Goal: Task Accomplishment & Management: Use online tool/utility

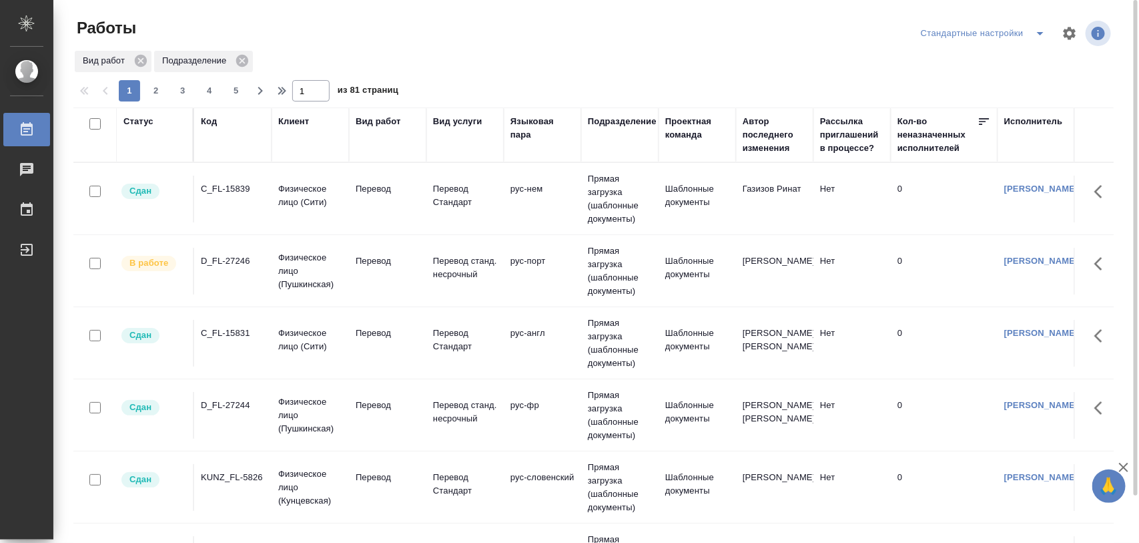
click at [226, 189] on div "C_FL-15839" at bounding box center [233, 188] width 64 height 13
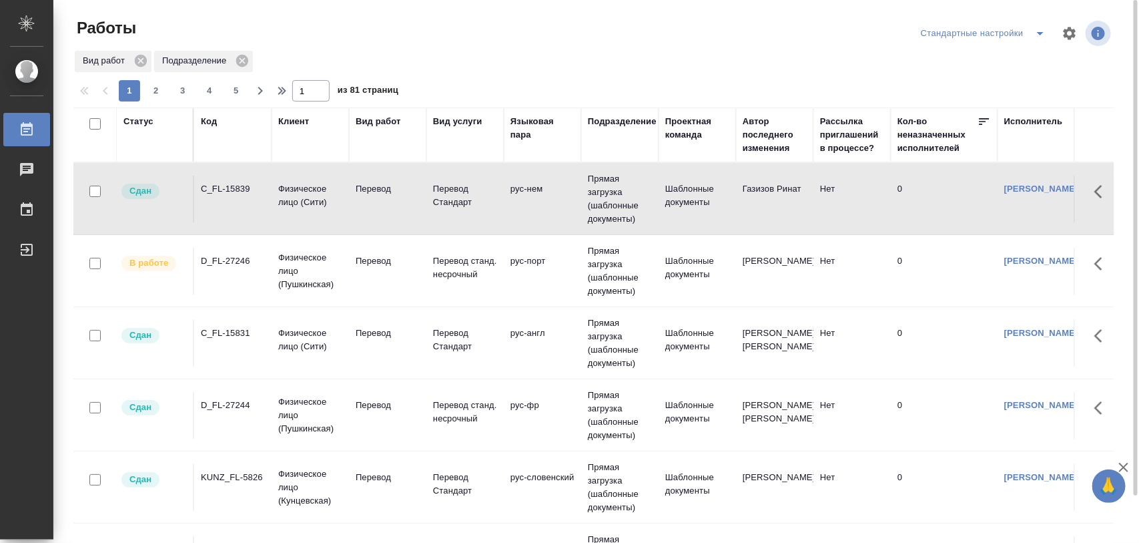
click at [225, 330] on div "C_FL-15831" at bounding box center [233, 332] width 64 height 13
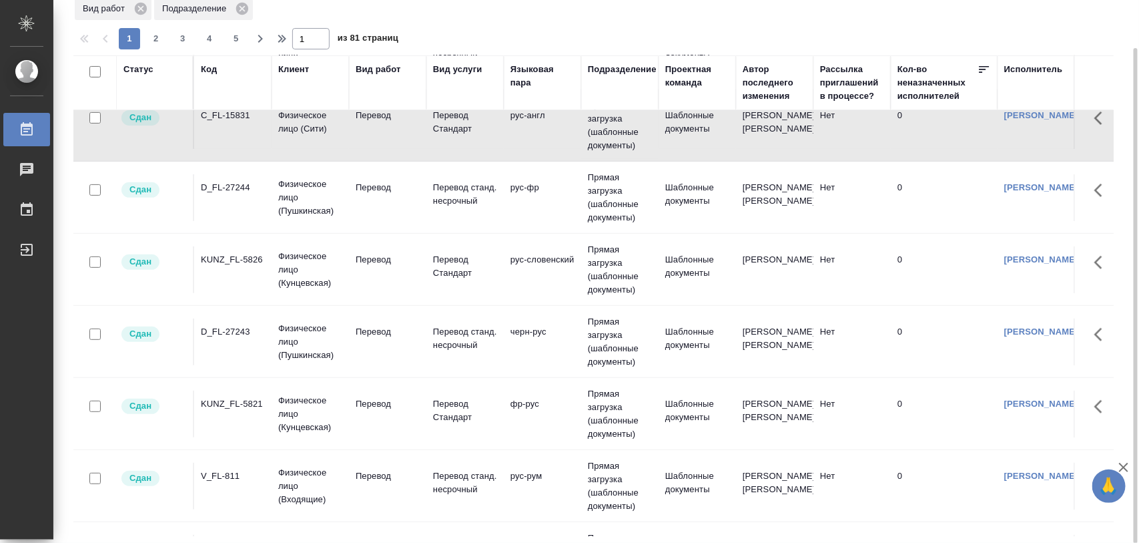
scroll to position [167, 0]
click at [232, 188] on div "D_FL-27244" at bounding box center [233, 186] width 64 height 13
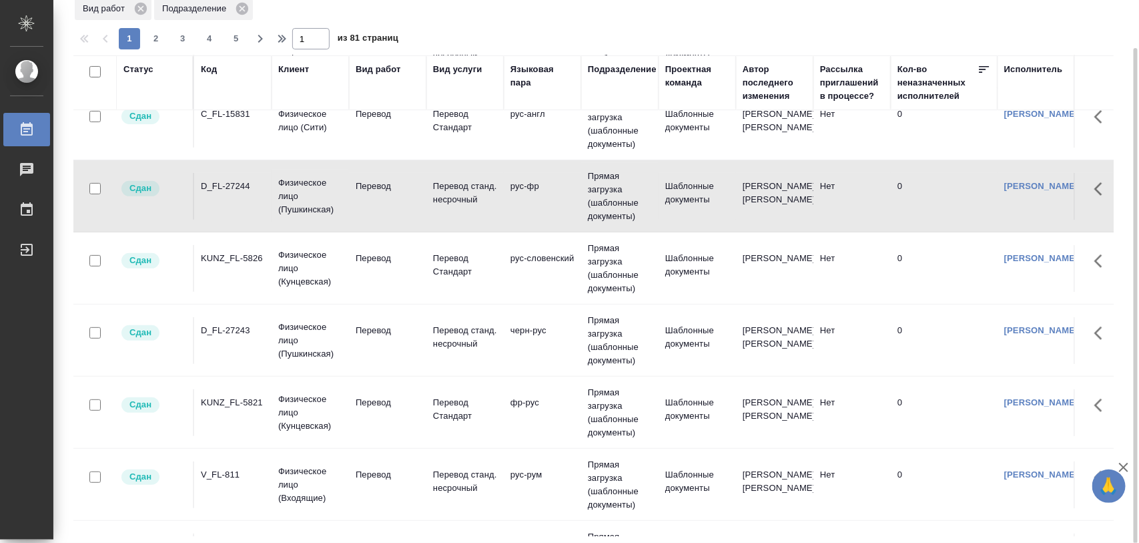
click at [242, 257] on div "KUNZ_FL-5826" at bounding box center [233, 258] width 64 height 13
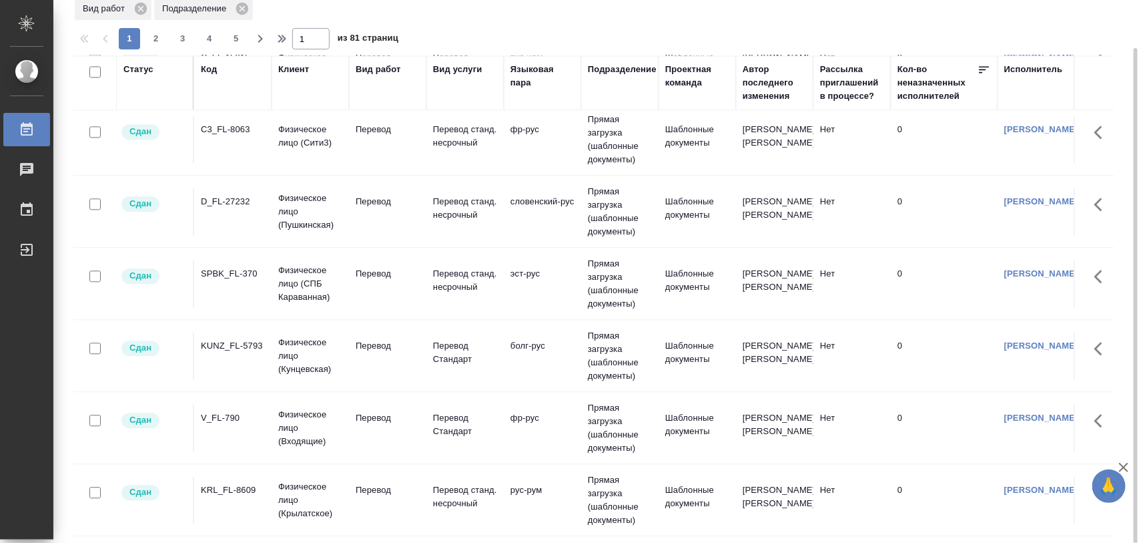
scroll to position [1393, 0]
click at [151, 41] on span "2" at bounding box center [155, 38] width 21 height 13
type input "2"
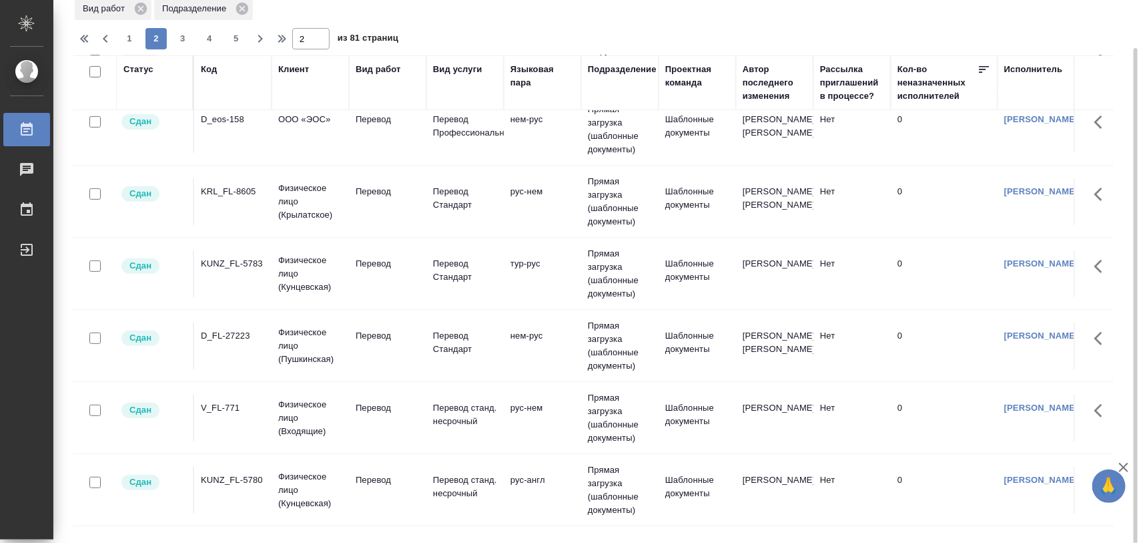
scroll to position [334, 0]
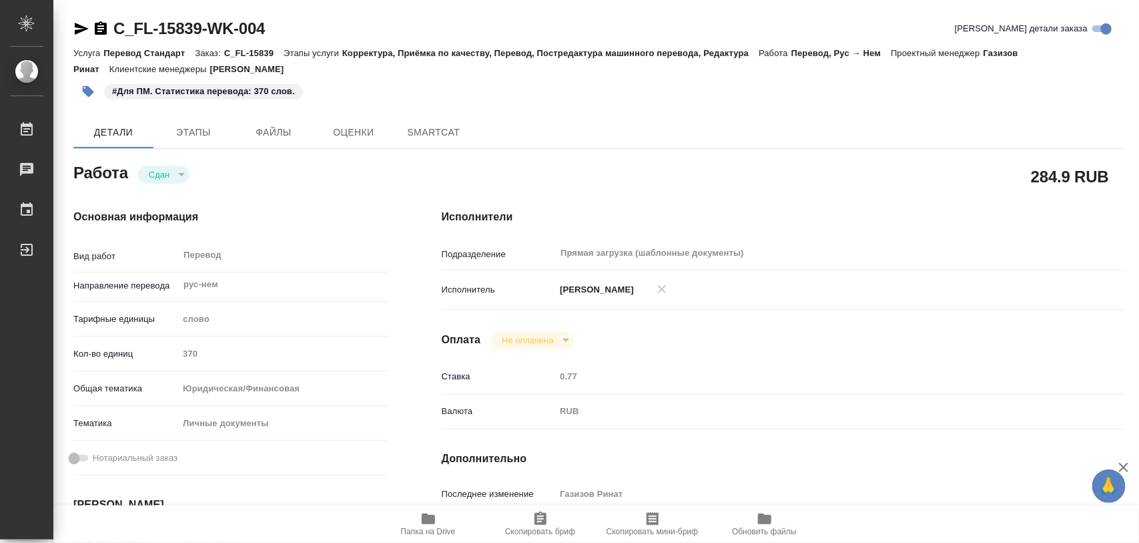
type textarea "x"
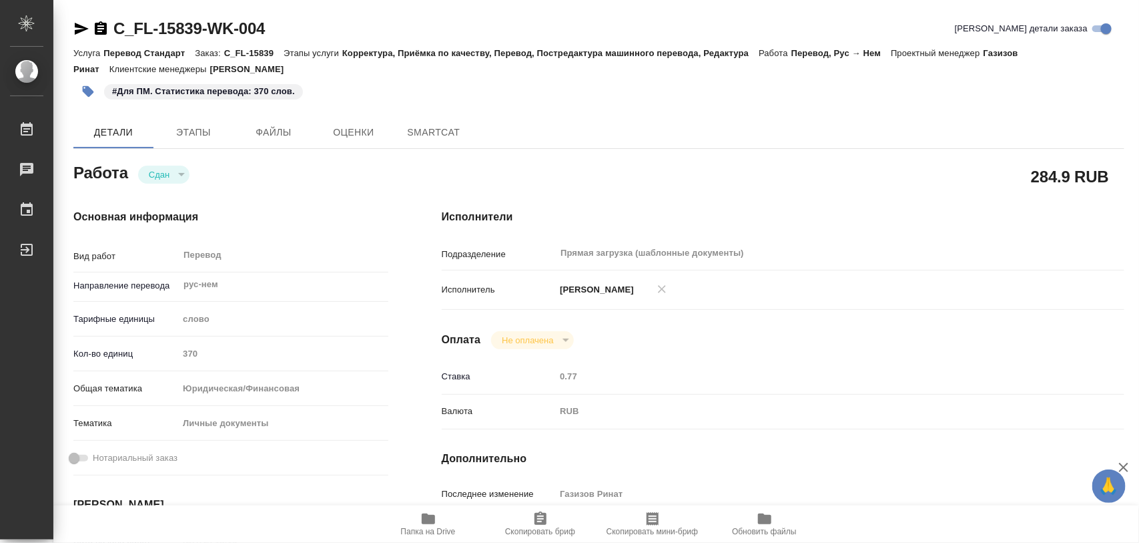
type textarea "x"
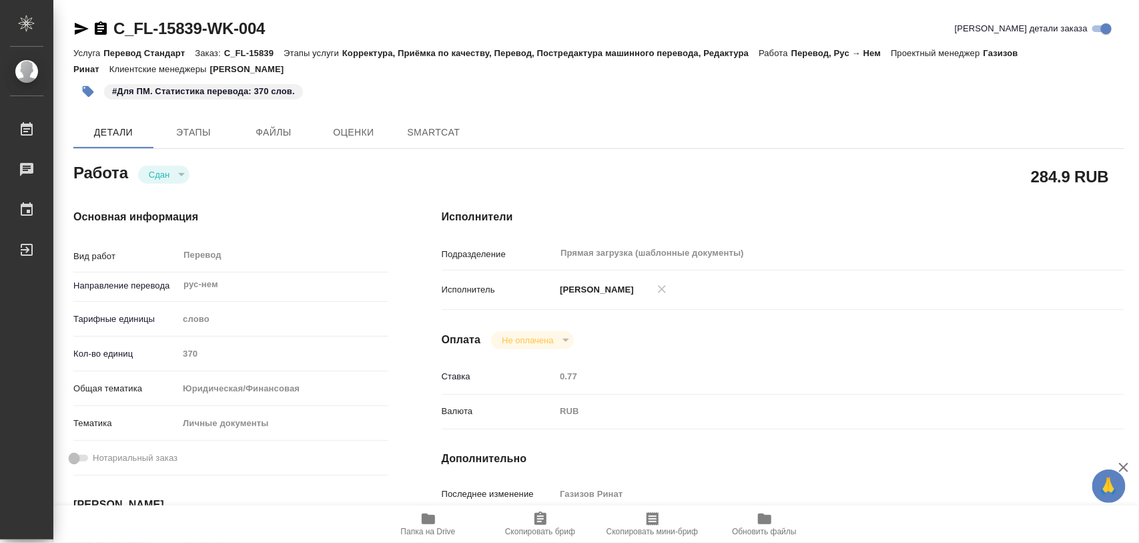
type textarea "x"
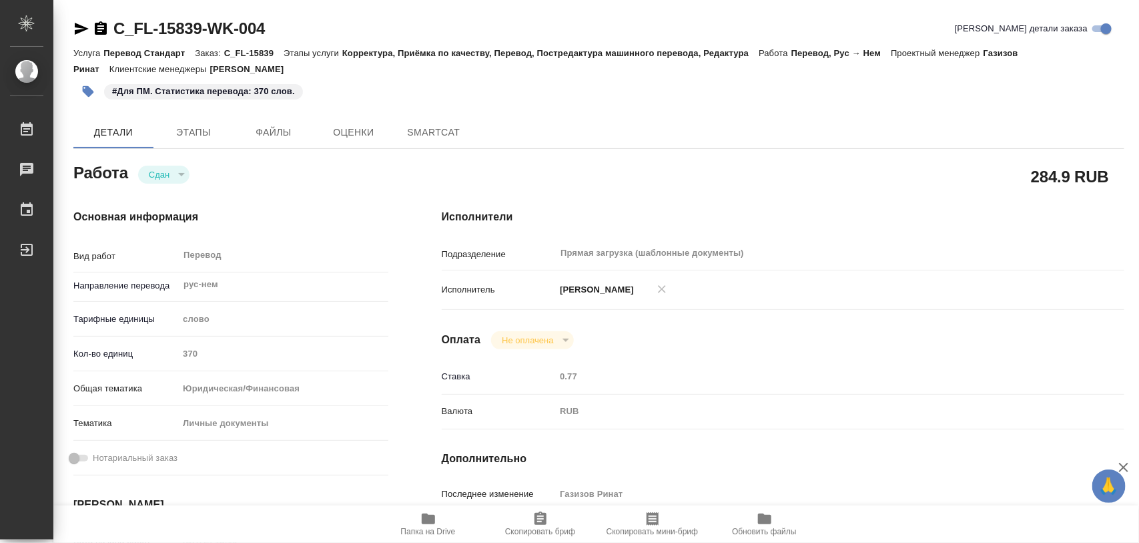
type textarea "x"
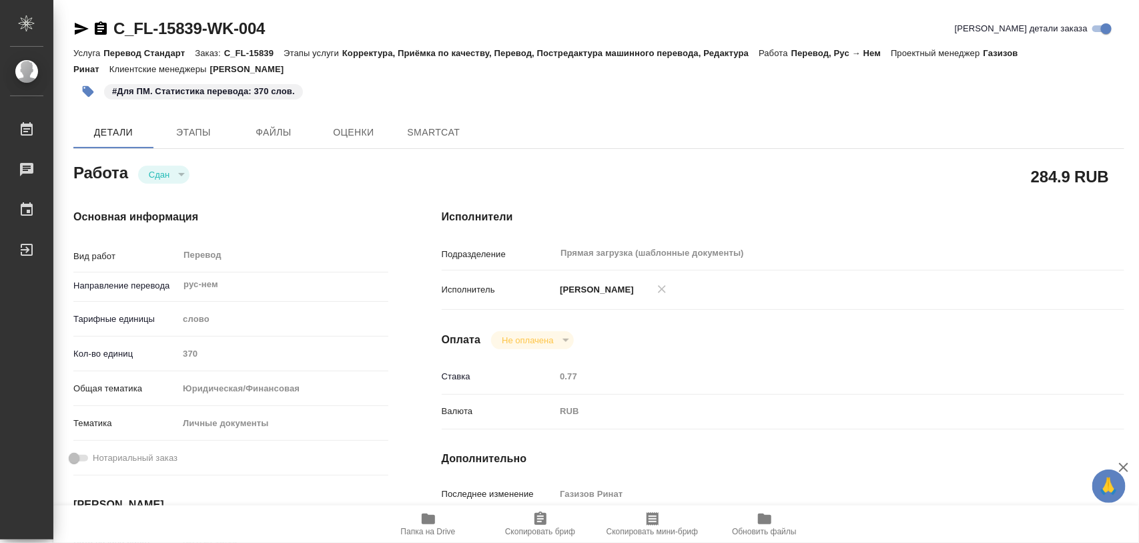
type textarea "x"
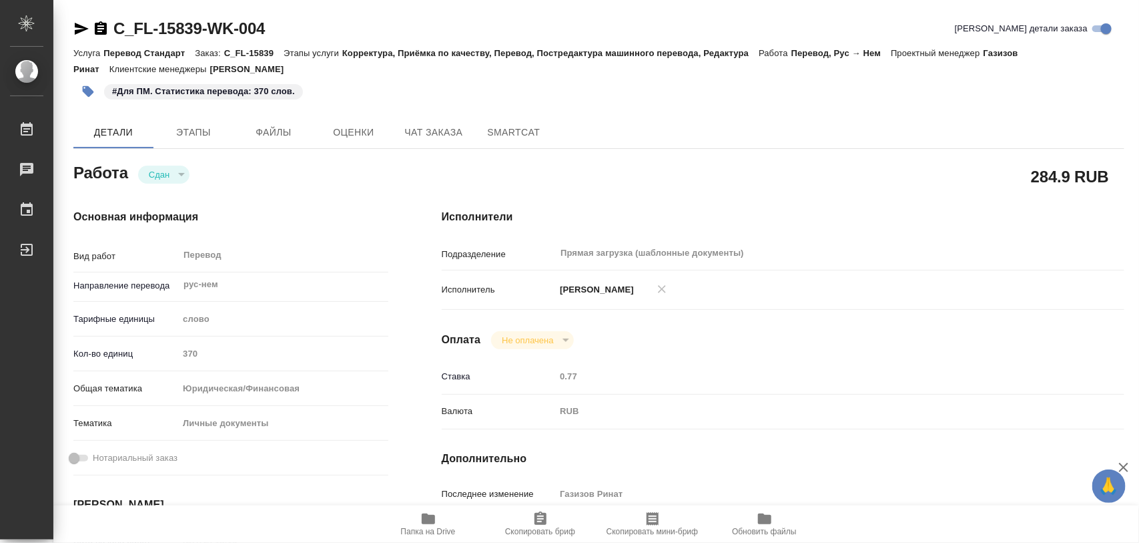
type textarea "x"
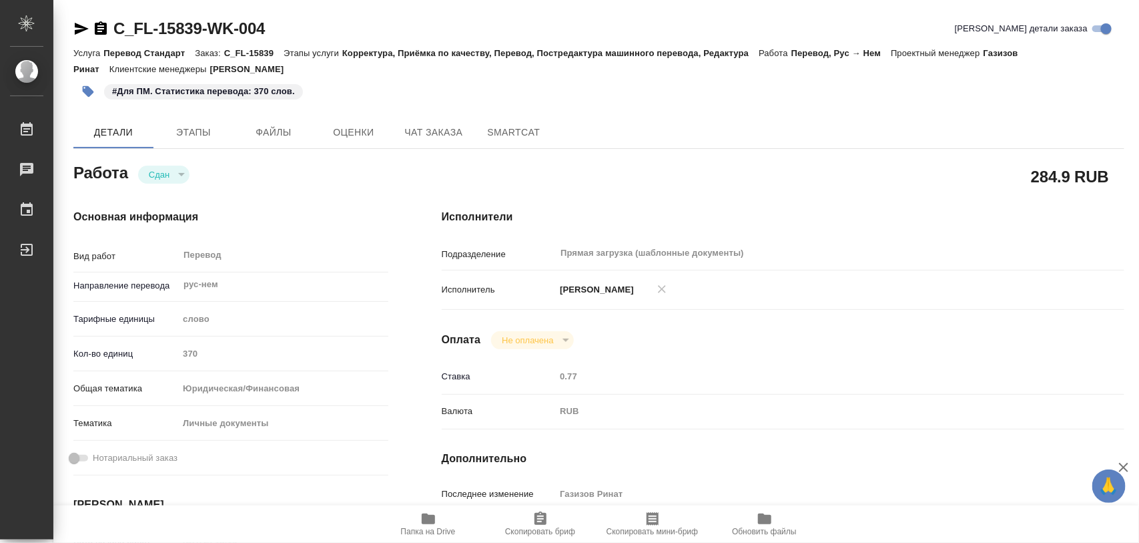
type textarea "x"
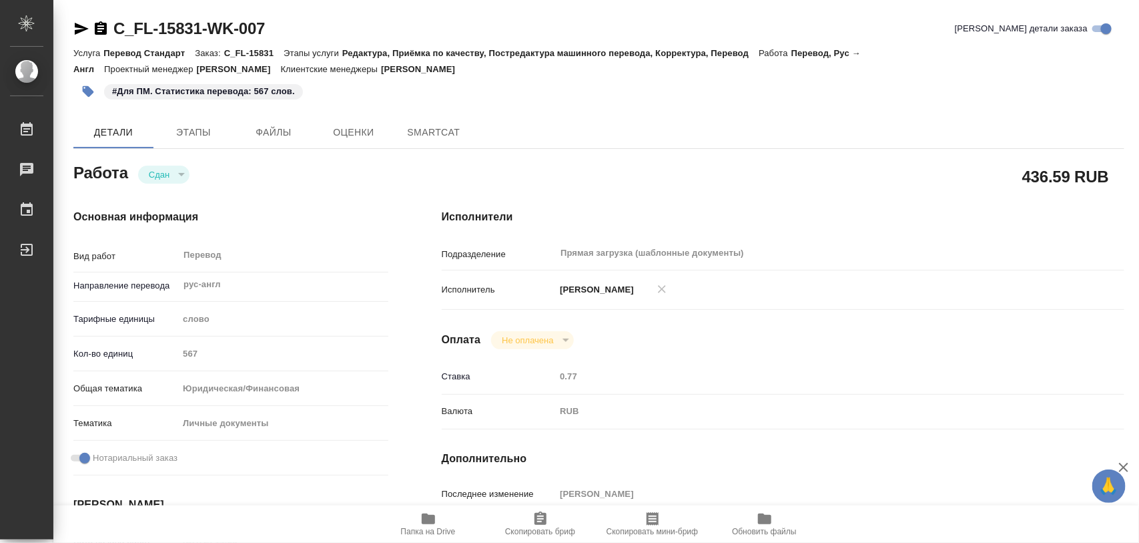
type textarea "x"
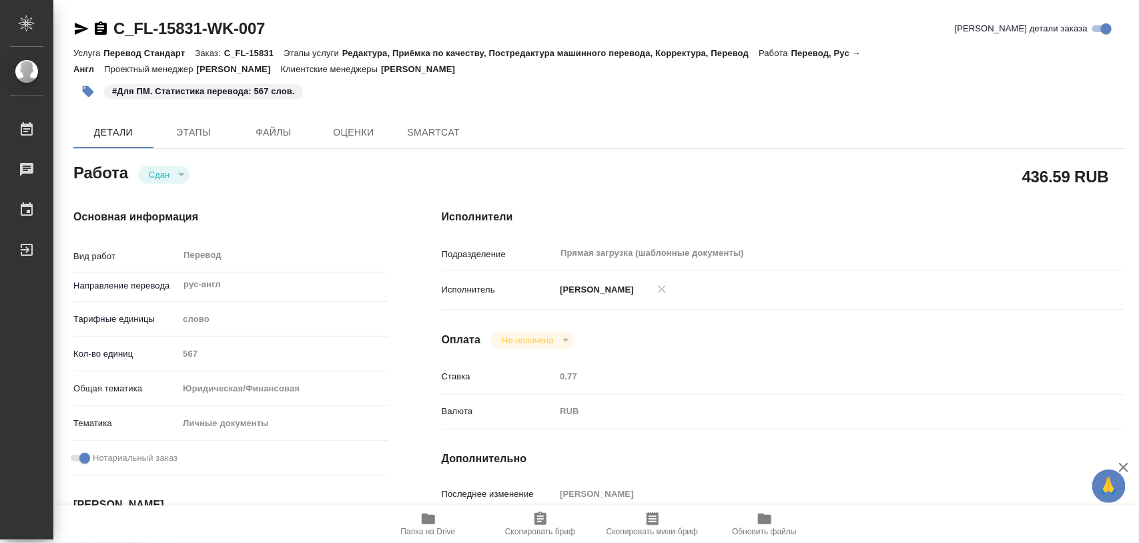
type textarea "x"
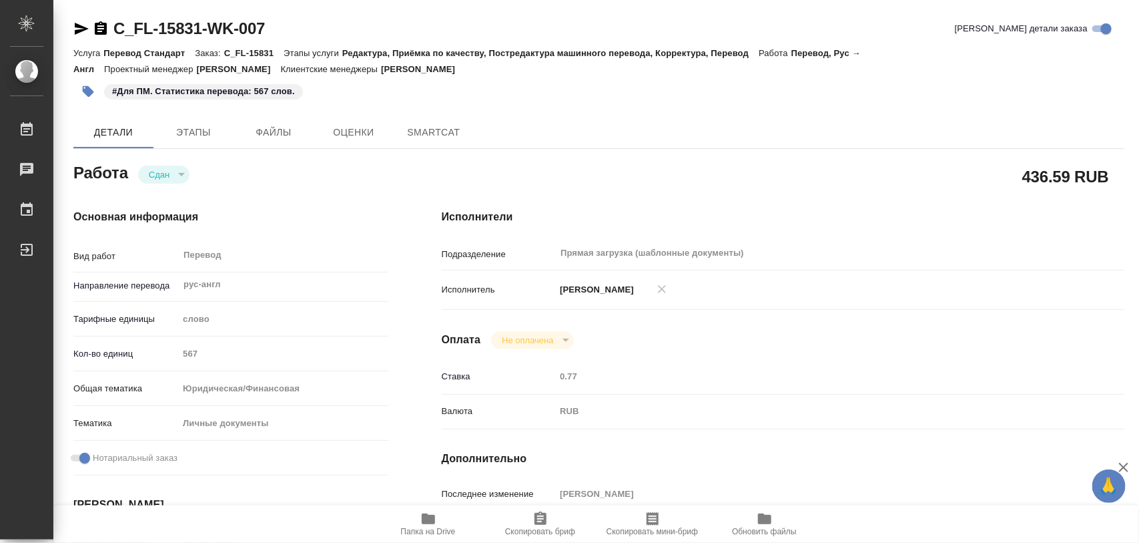
type textarea "x"
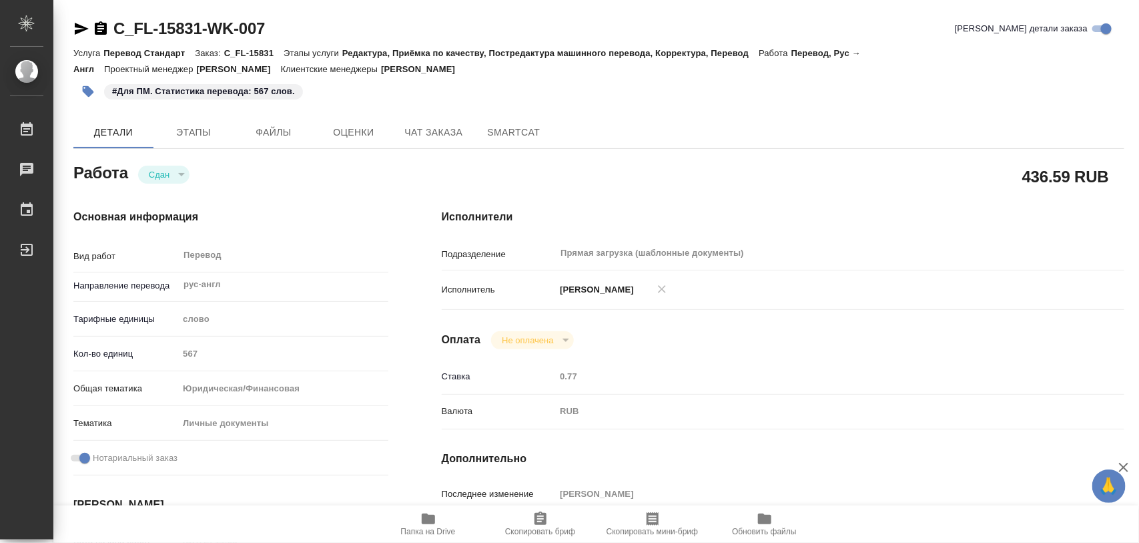
type textarea "x"
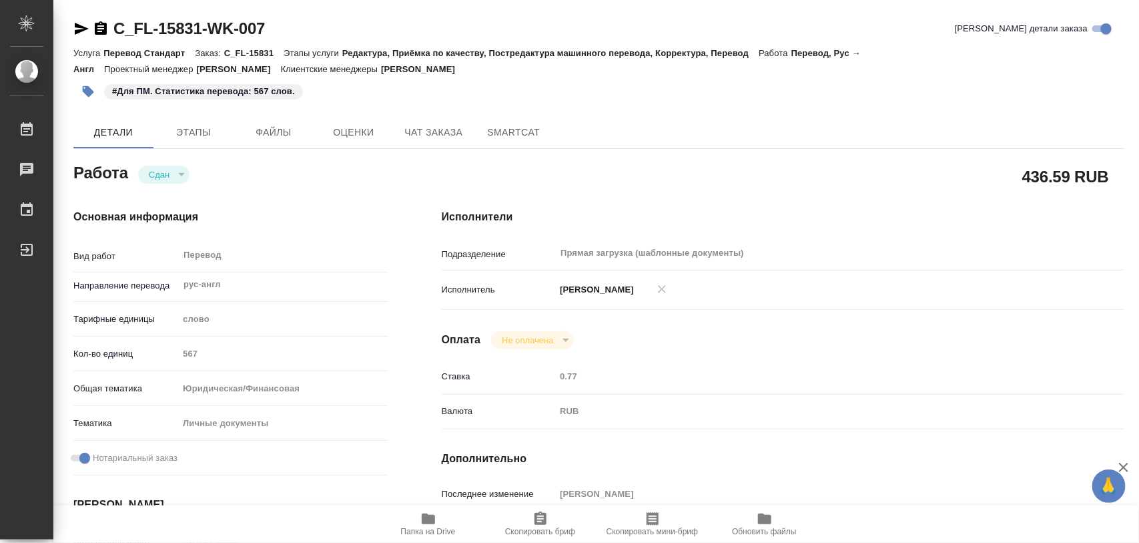
type textarea "x"
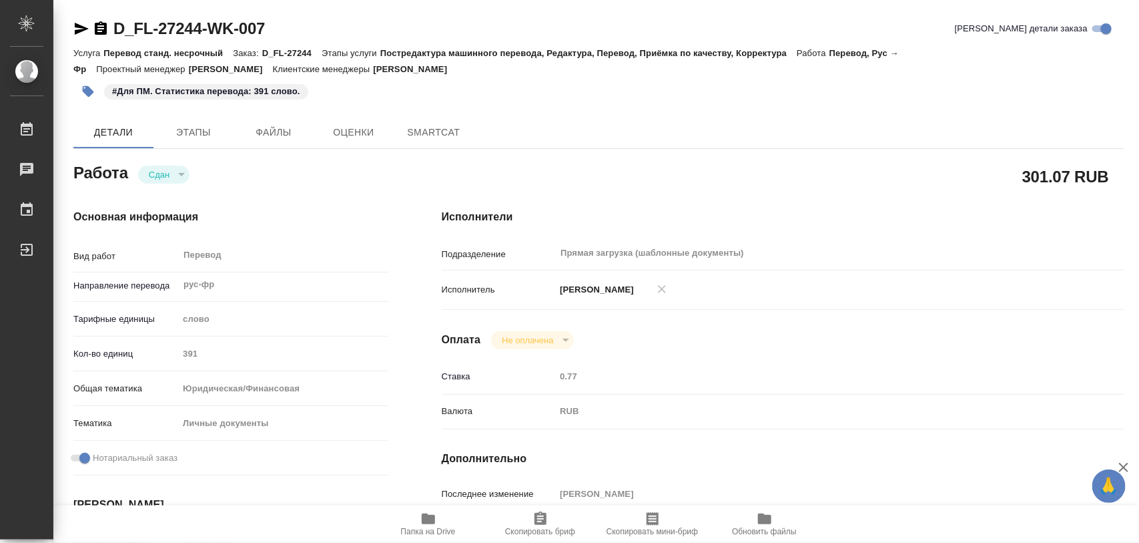
type textarea "x"
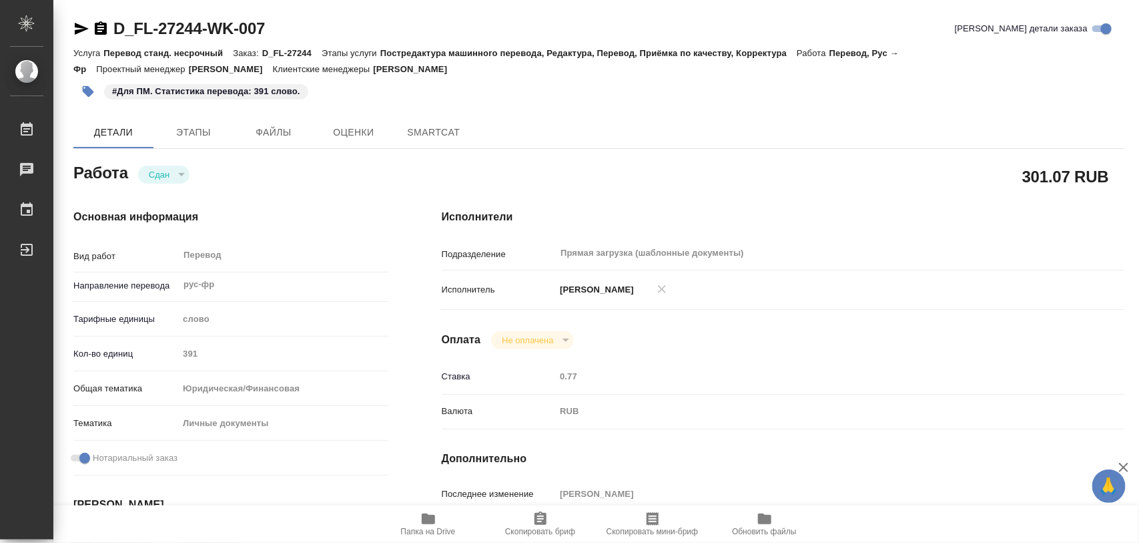
type textarea "x"
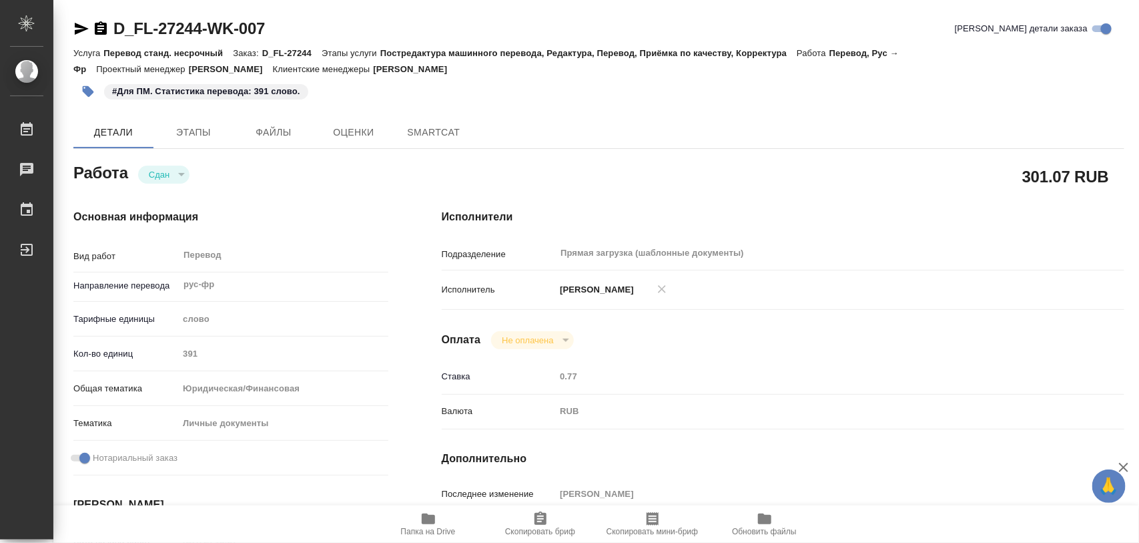
type textarea "x"
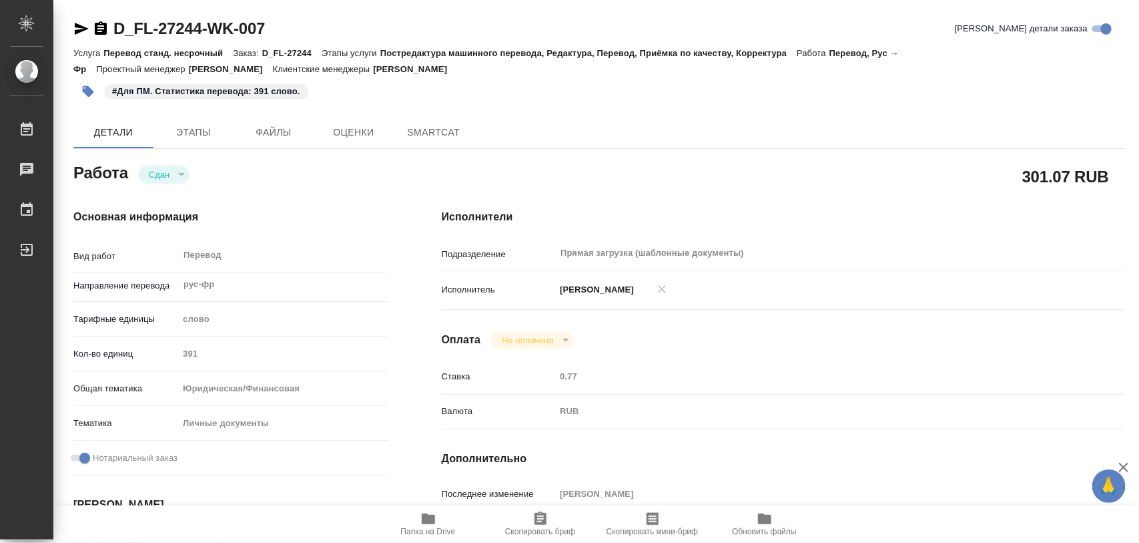
type textarea "x"
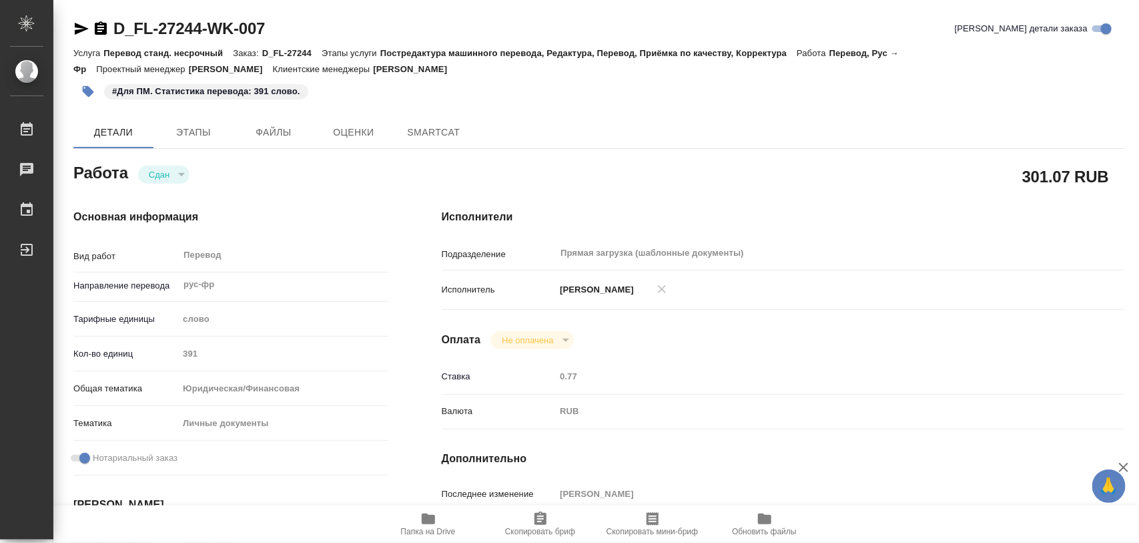
type textarea "x"
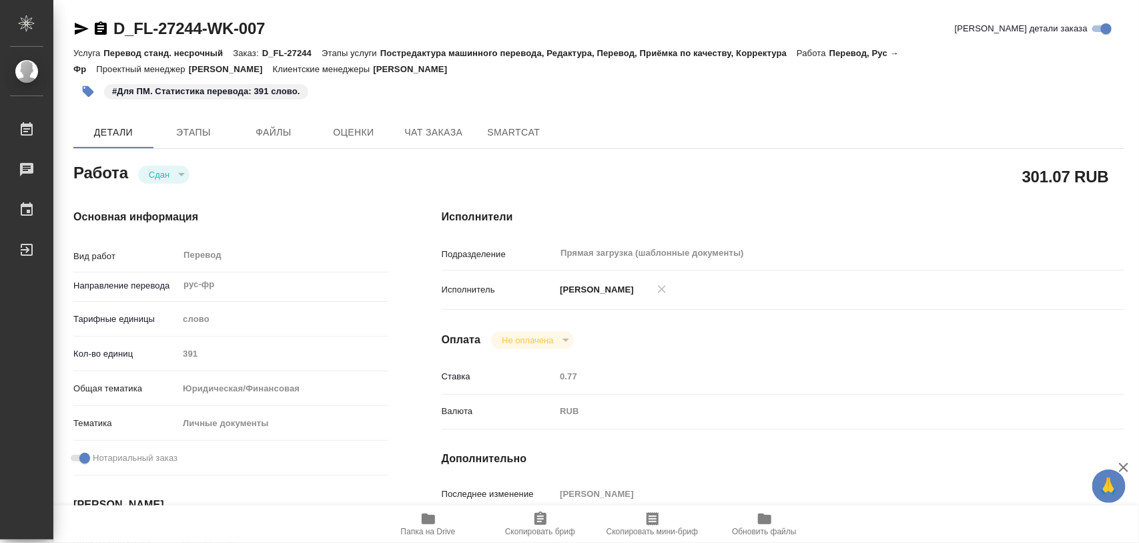
type textarea "x"
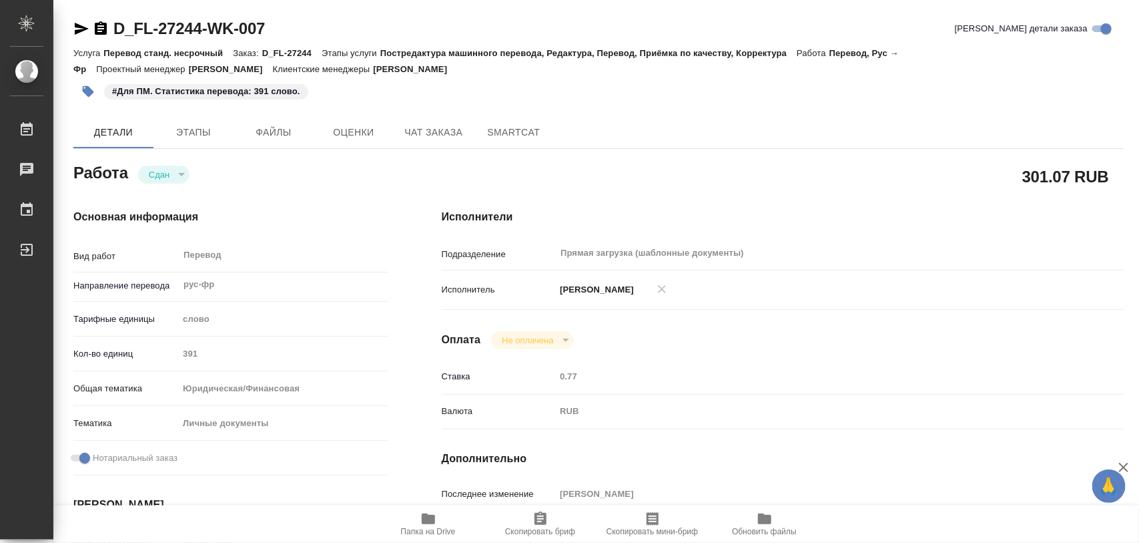
type textarea "x"
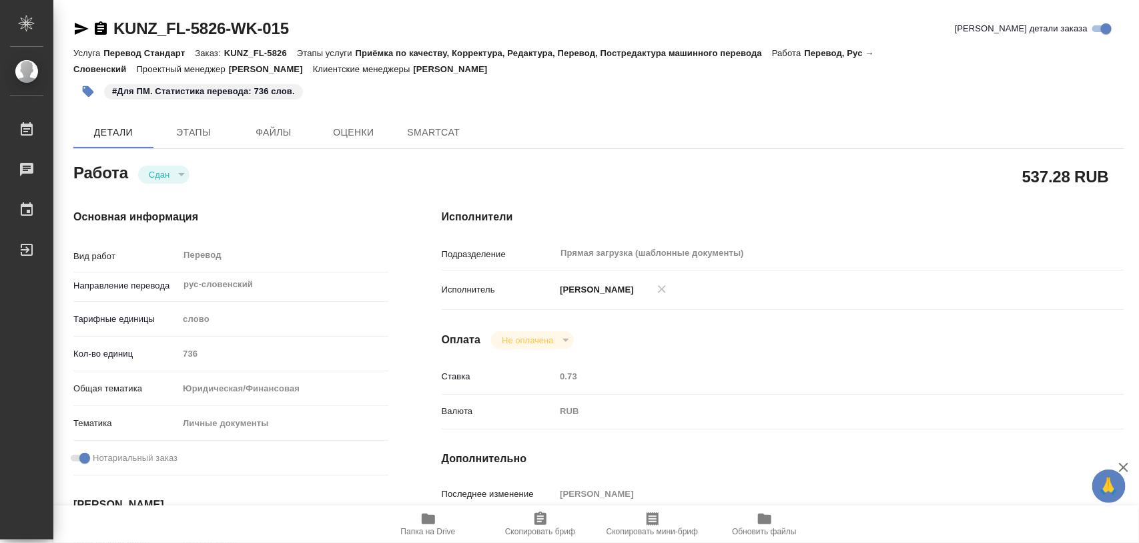
type textarea "x"
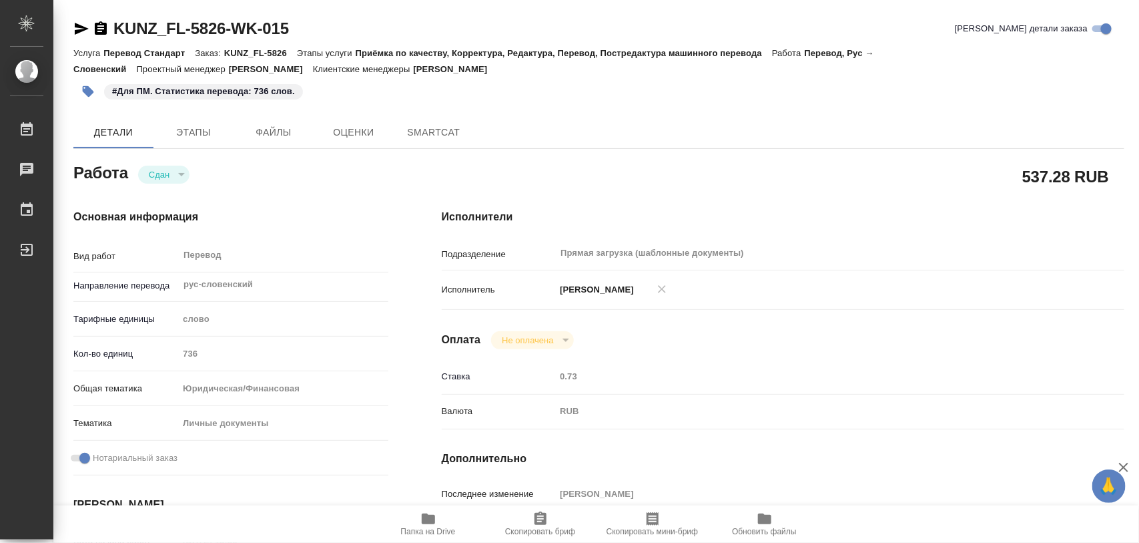
type textarea "x"
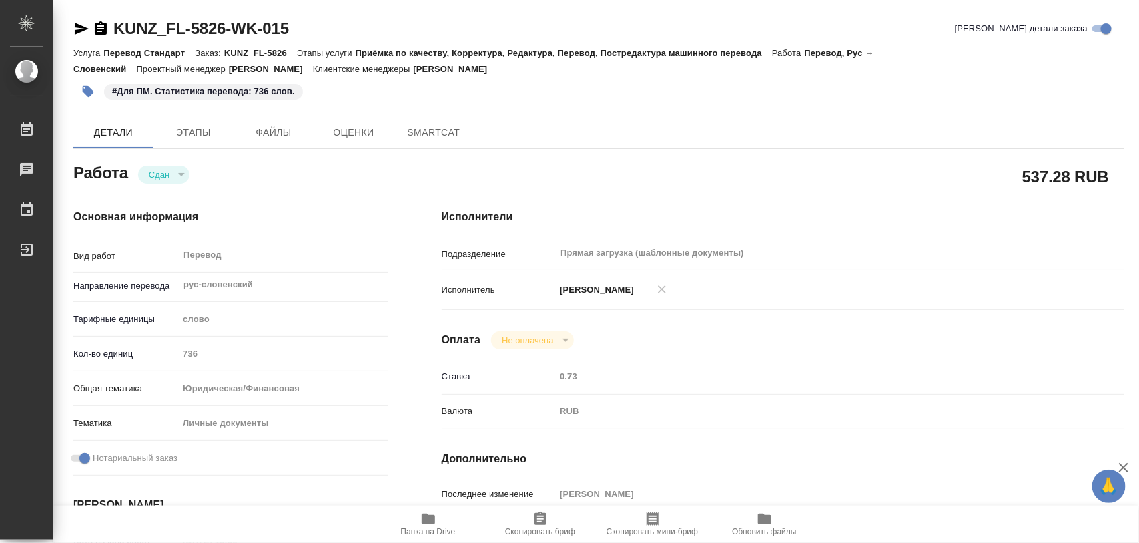
type textarea "x"
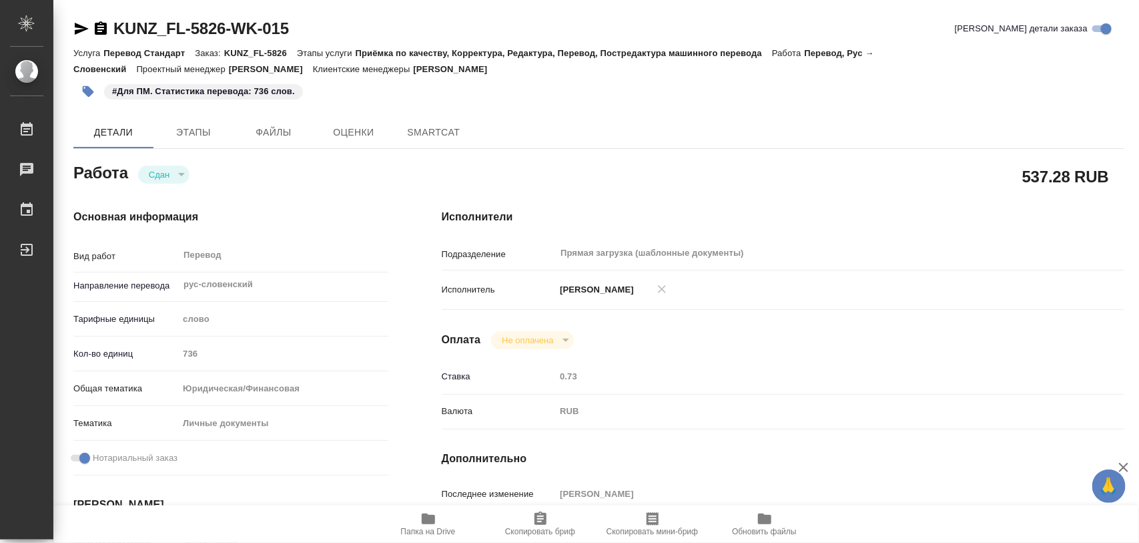
type textarea "x"
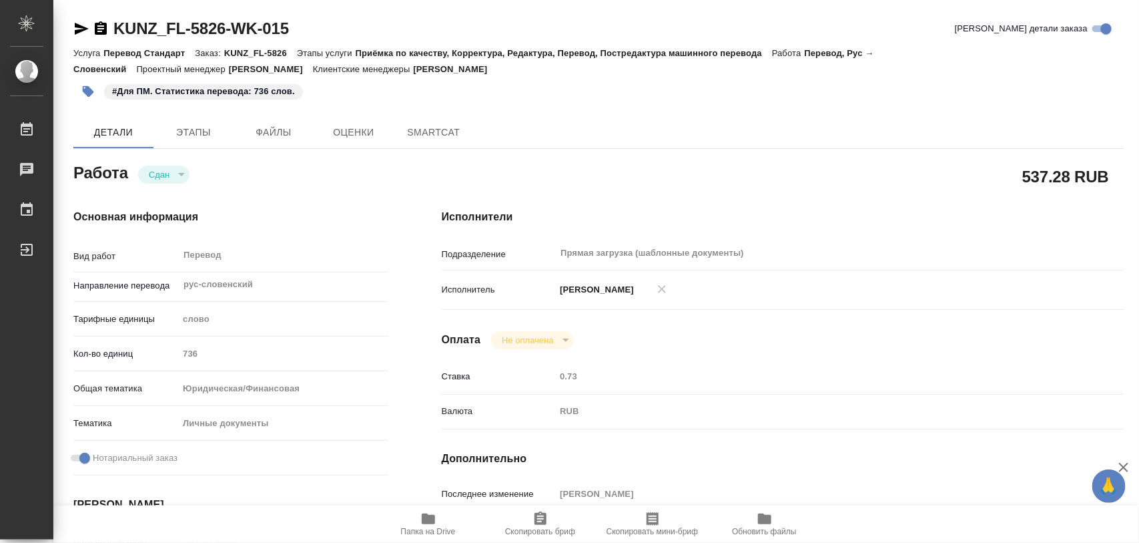
type textarea "x"
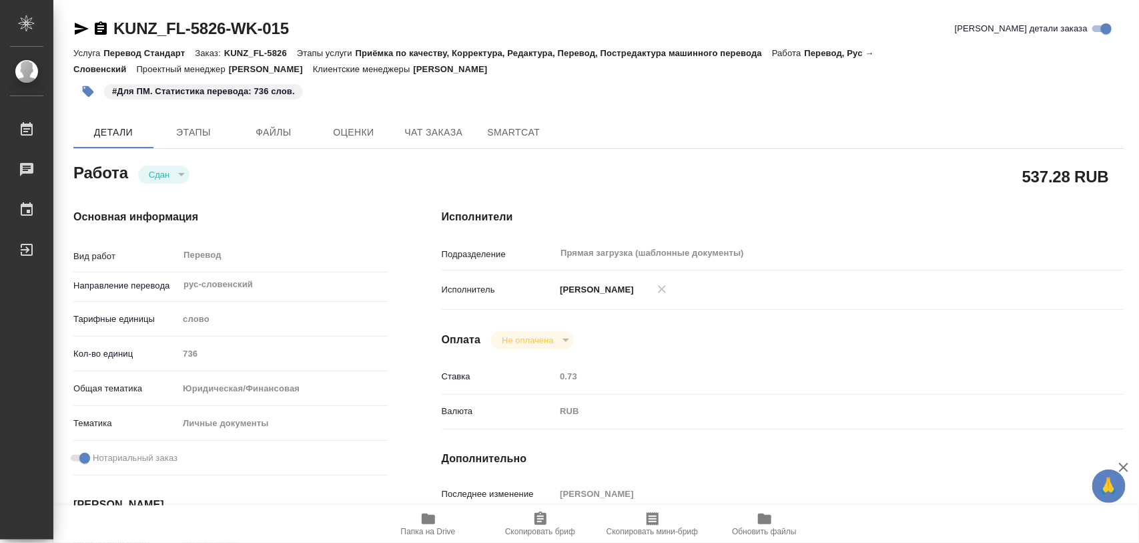
type textarea "x"
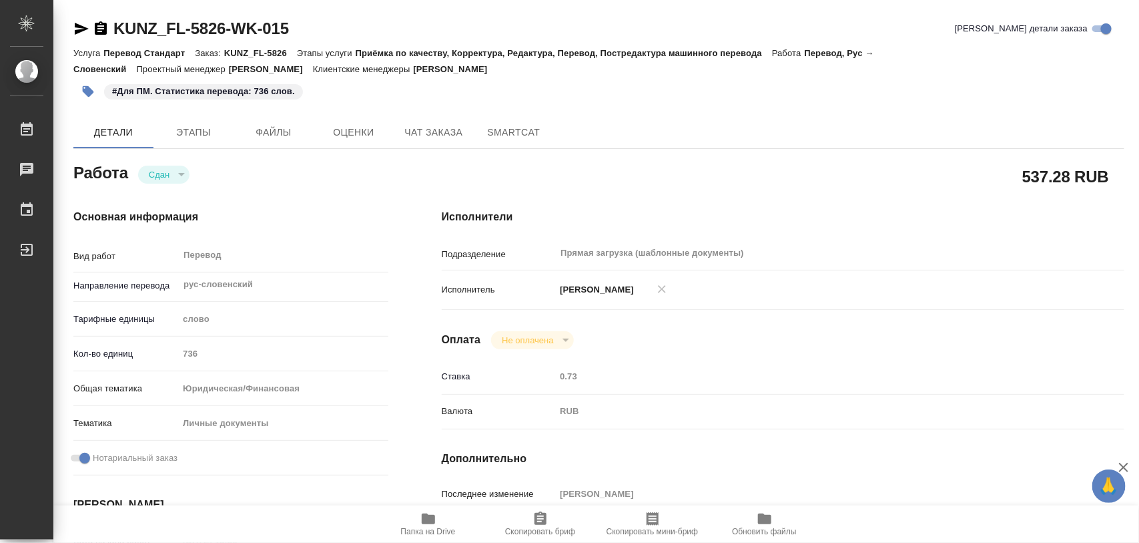
type textarea "x"
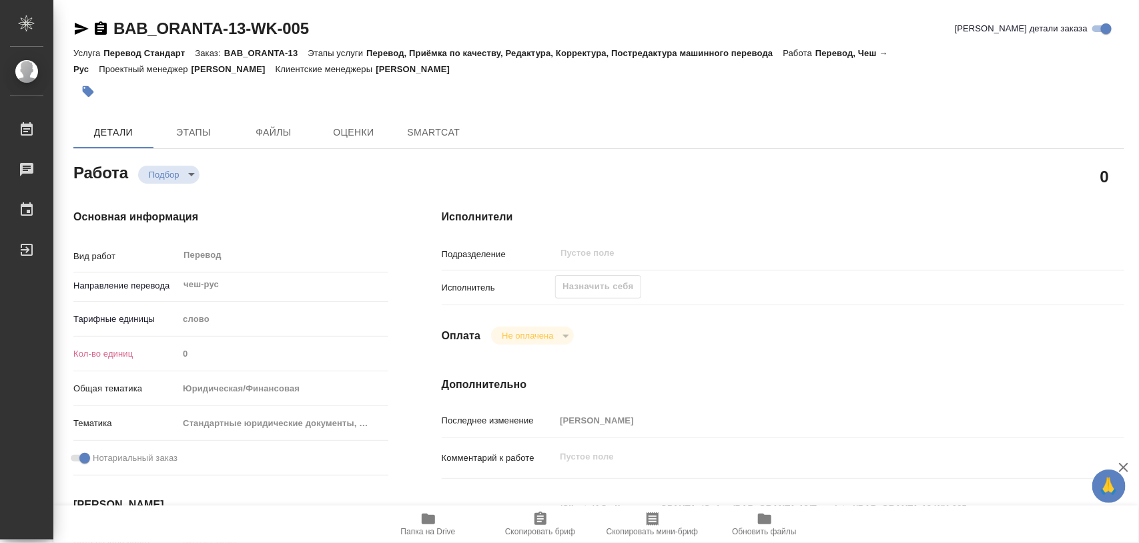
type textarea "x"
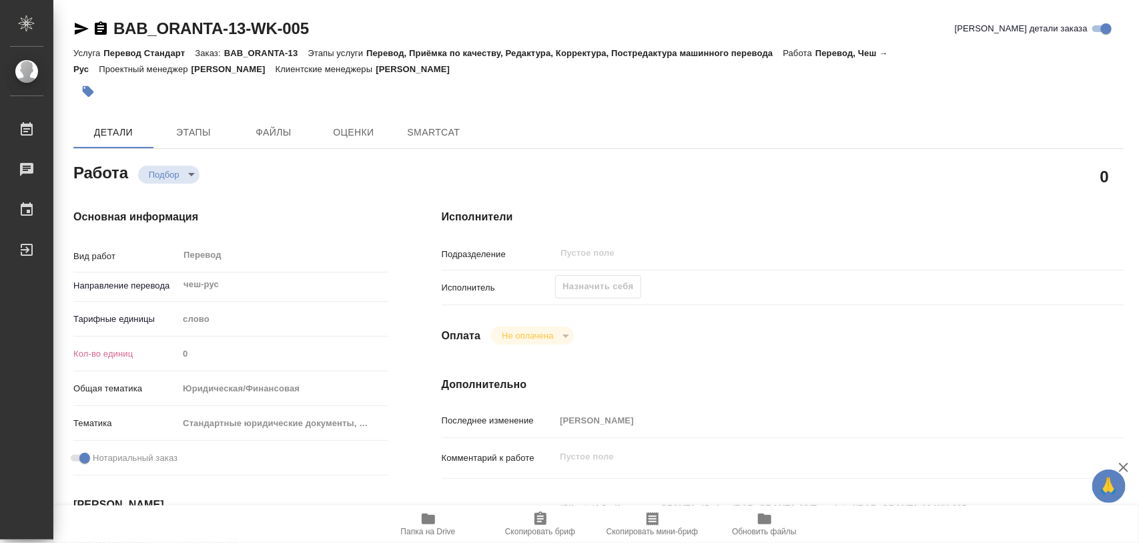
type textarea "x"
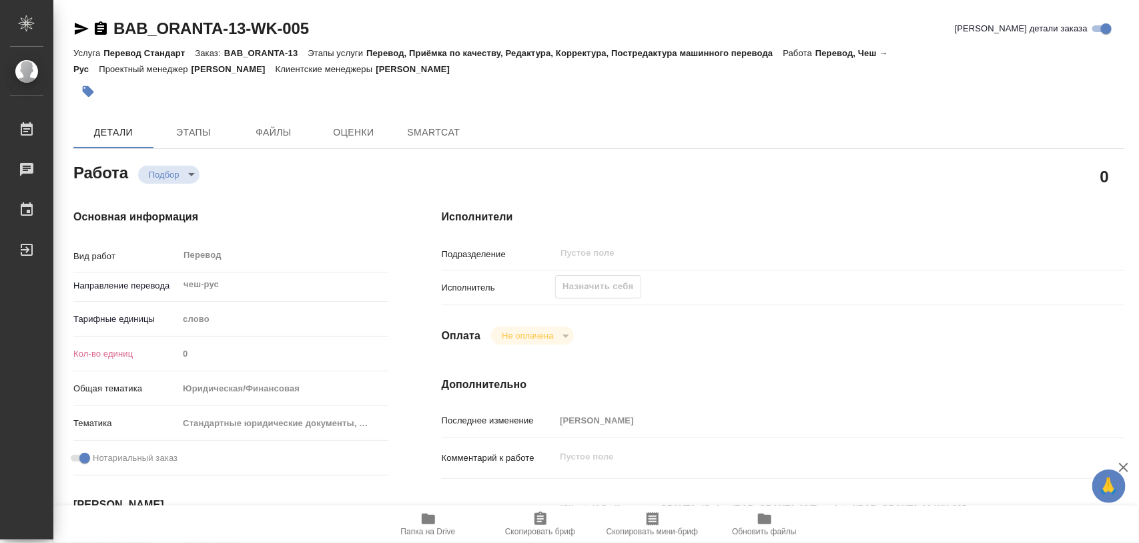
type textarea "x"
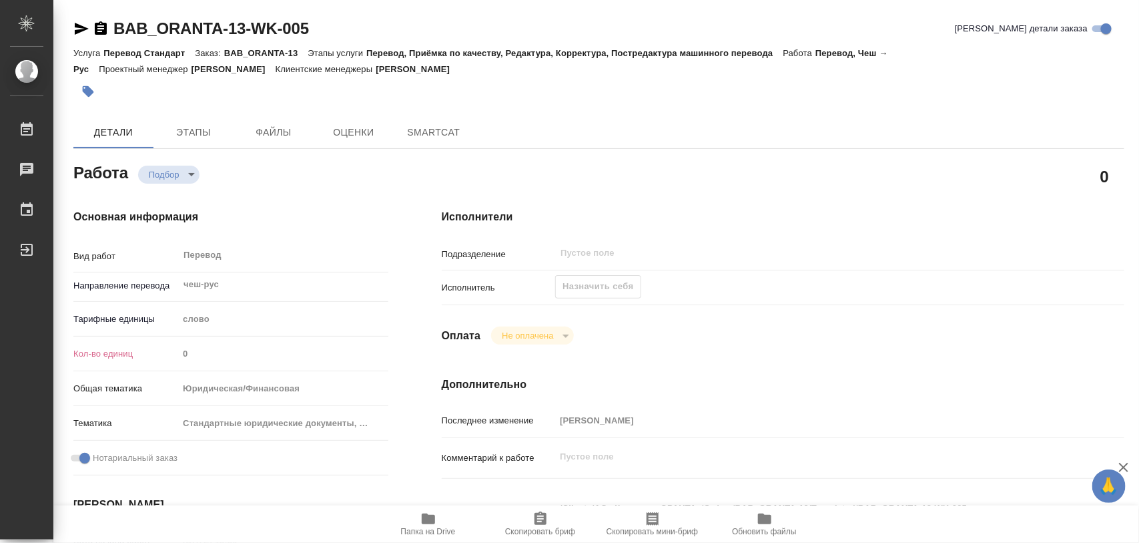
type textarea "x"
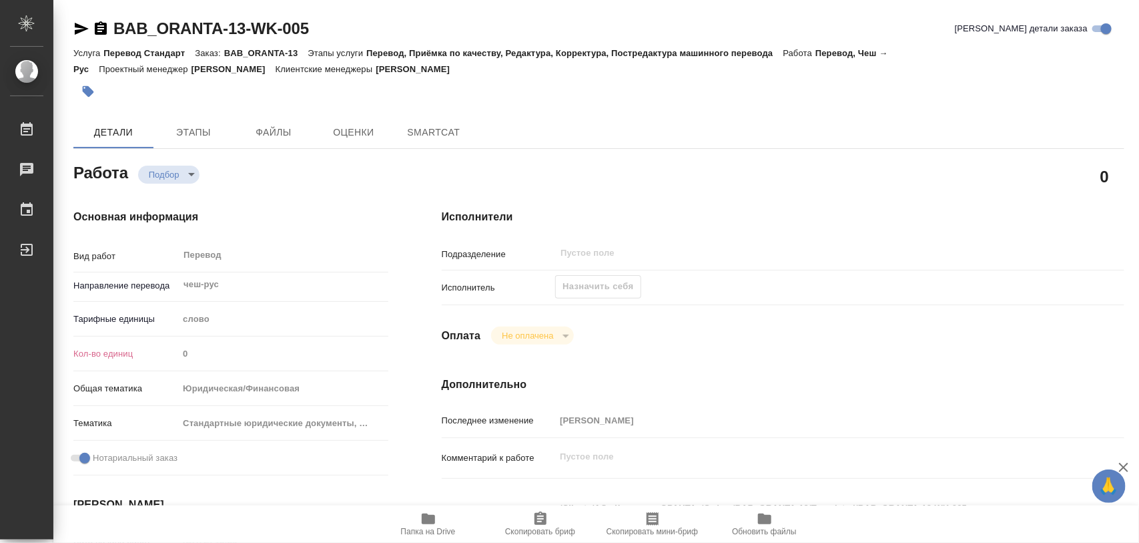
type textarea "x"
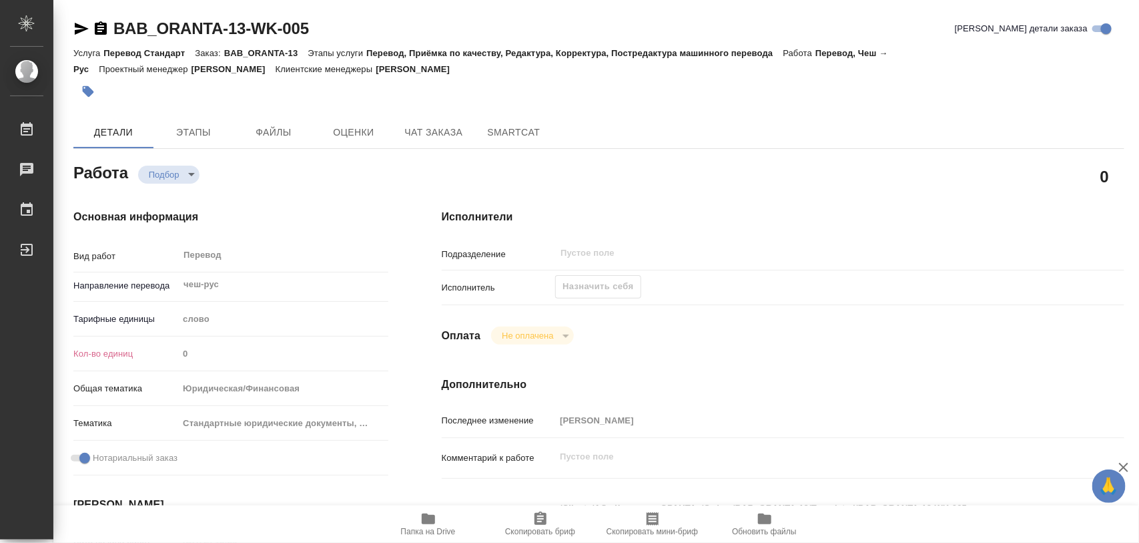
type textarea "x"
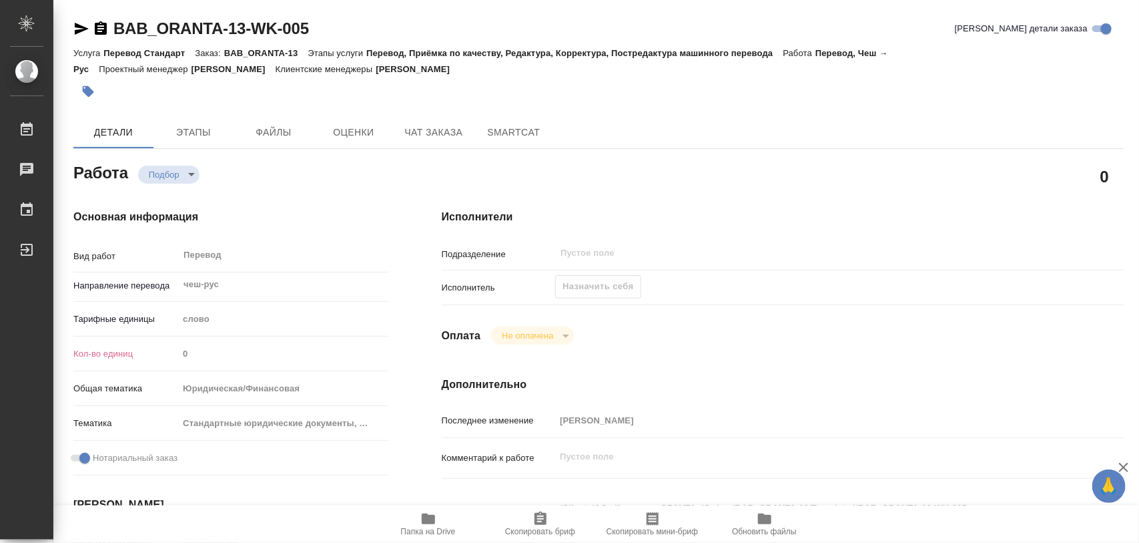
type textarea "x"
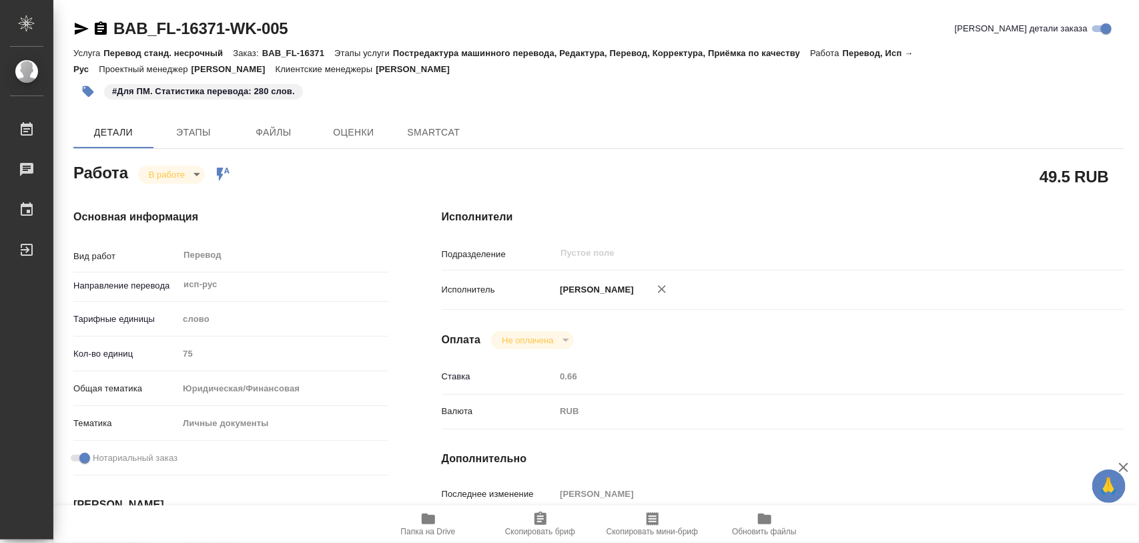
type textarea "x"
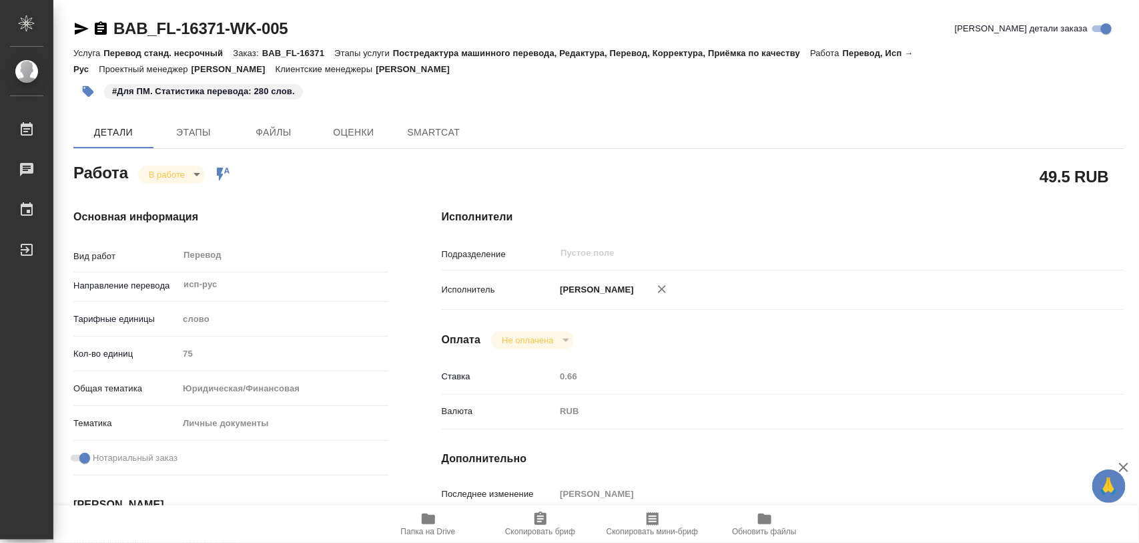
type textarea "x"
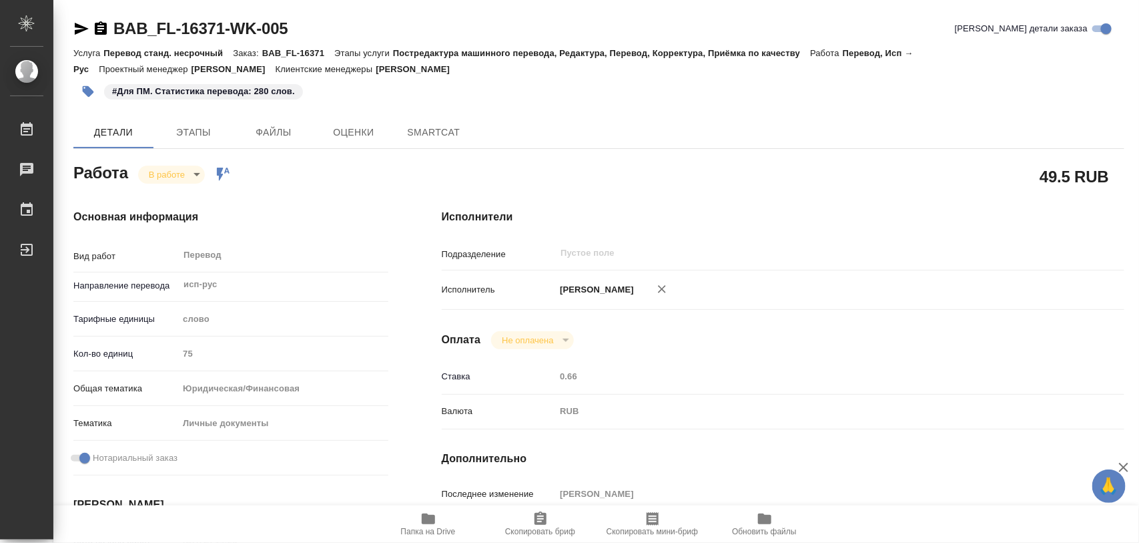
type textarea "x"
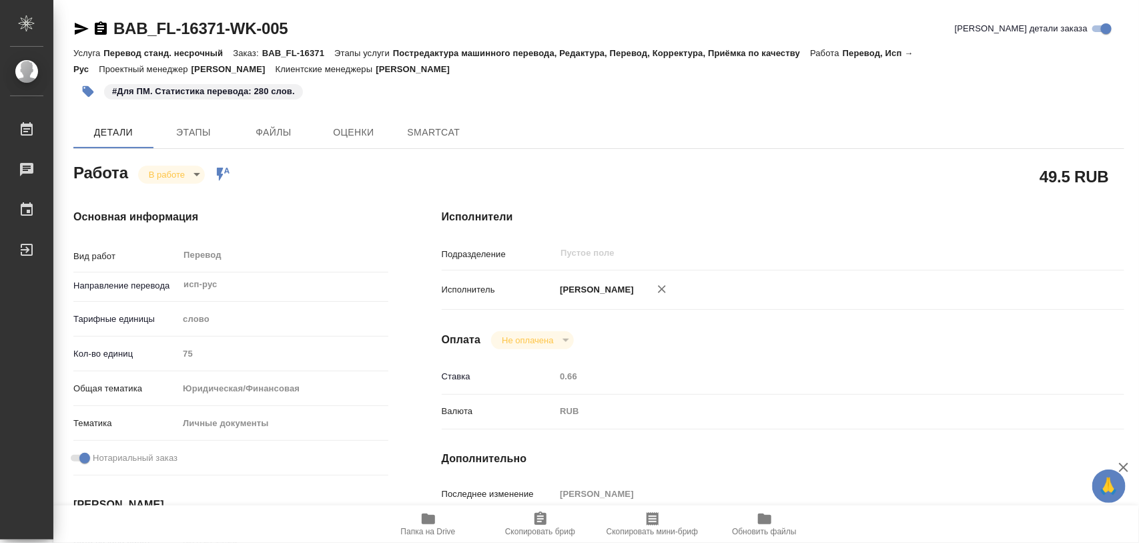
type textarea "x"
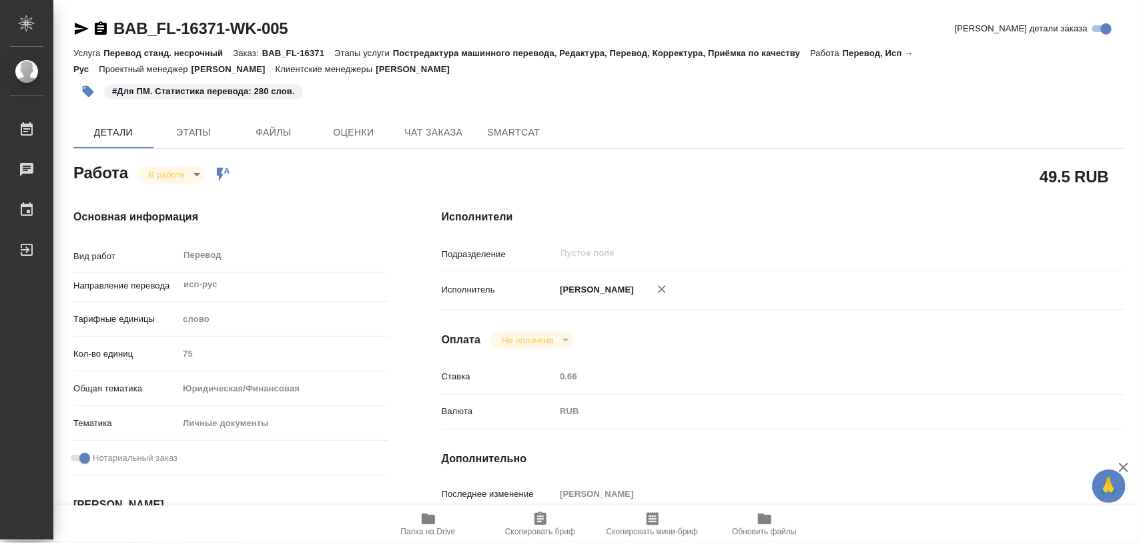
type textarea "x"
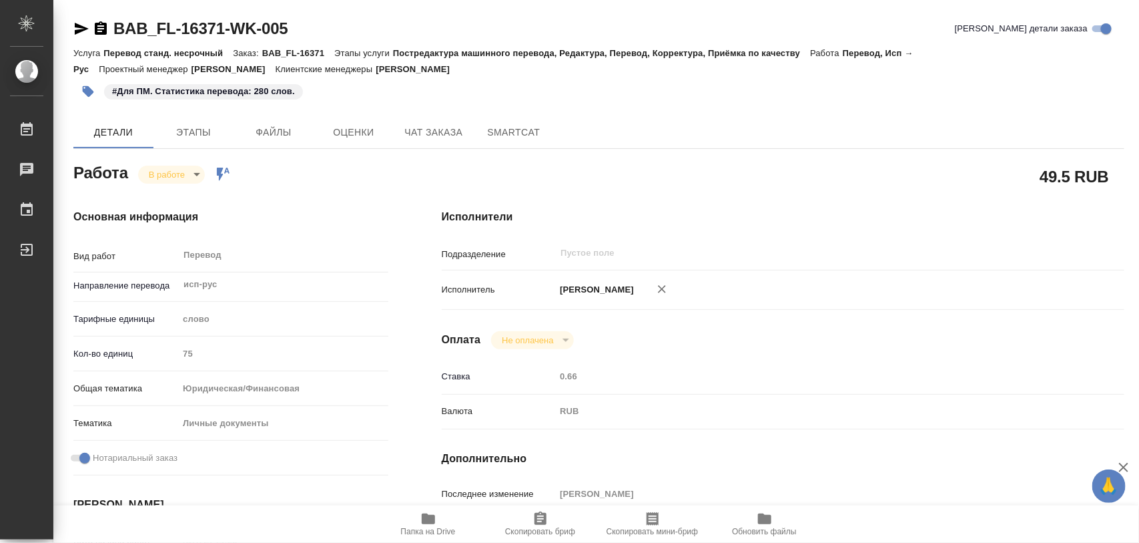
type textarea "x"
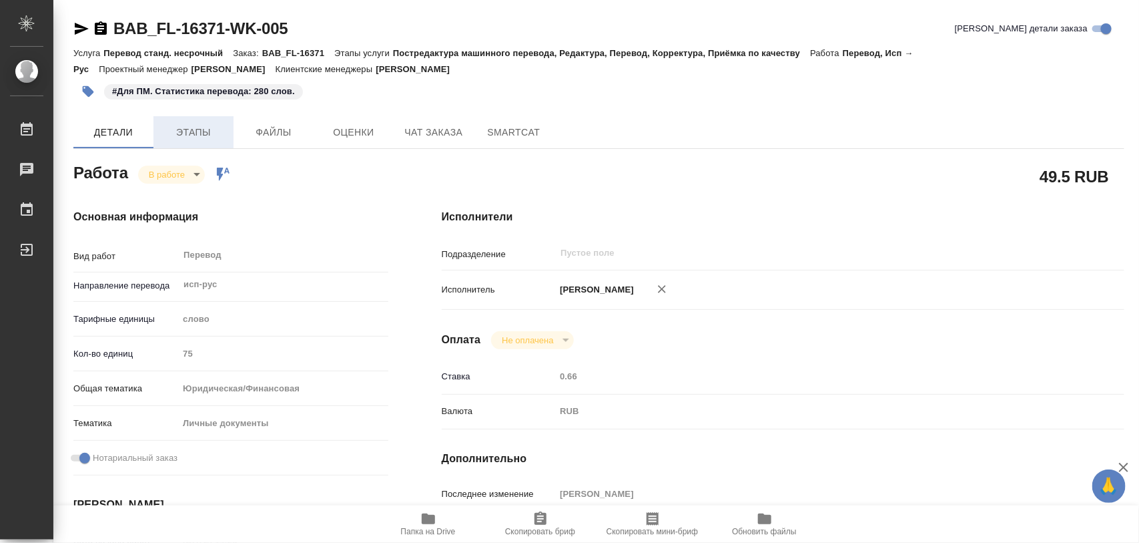
click at [198, 131] on span "Этапы" at bounding box center [194, 132] width 64 height 17
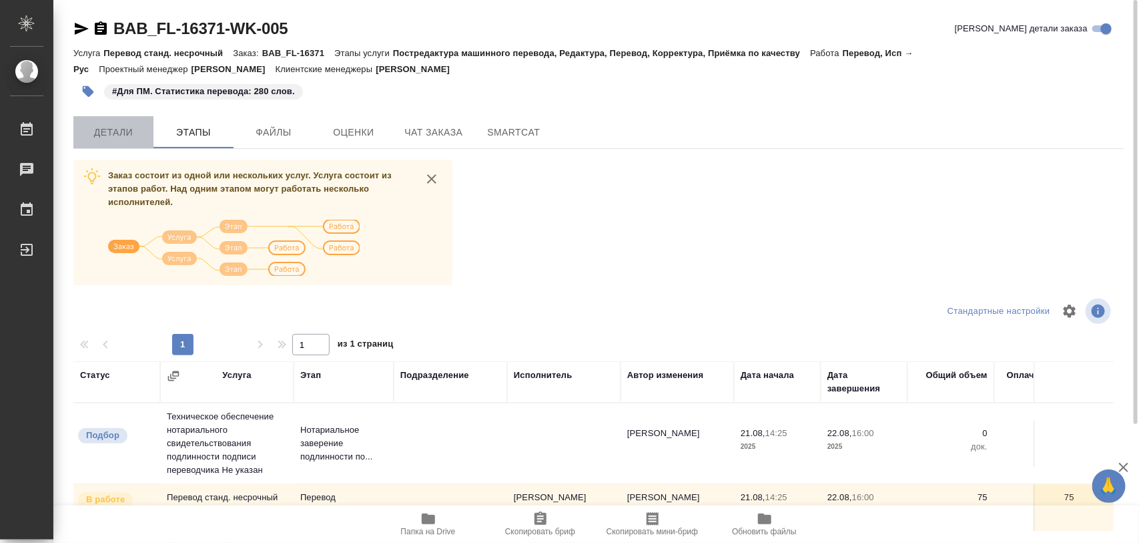
click at [117, 129] on span "Детали" at bounding box center [113, 132] width 64 height 17
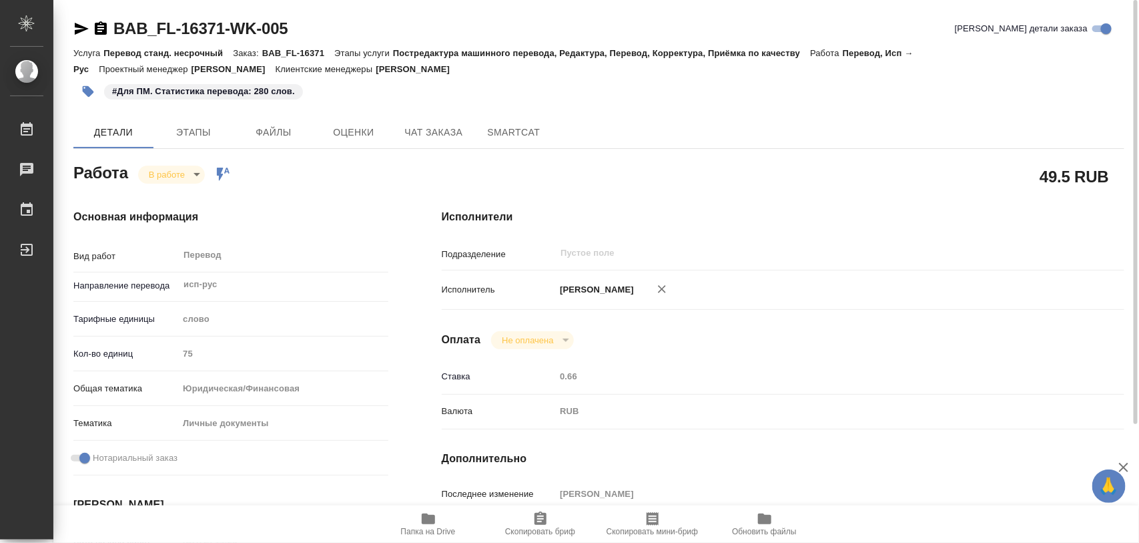
type textarea "x"
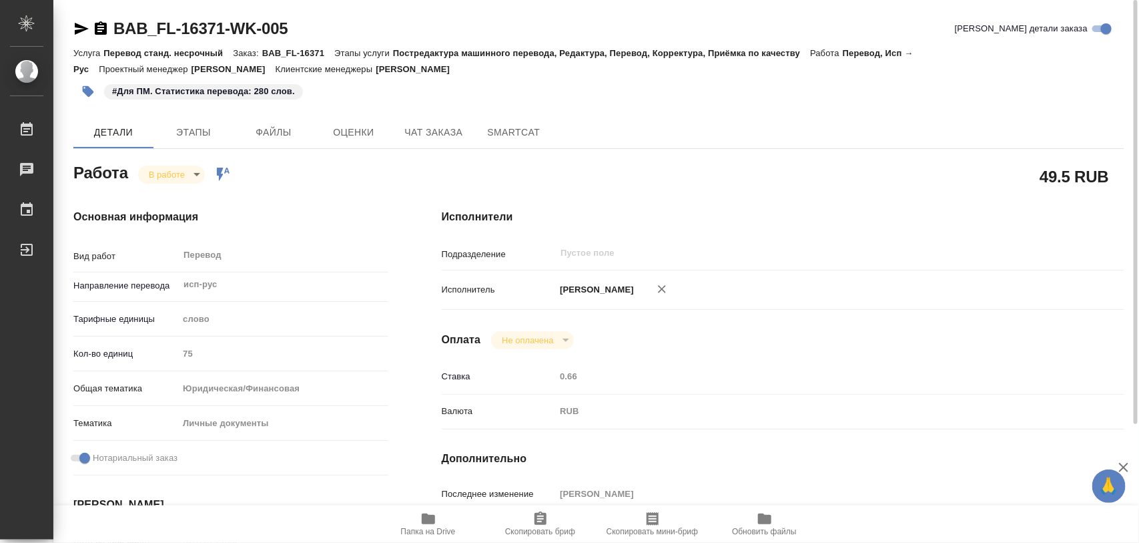
type textarea "x"
